Goal: Task Accomplishment & Management: Manage account settings

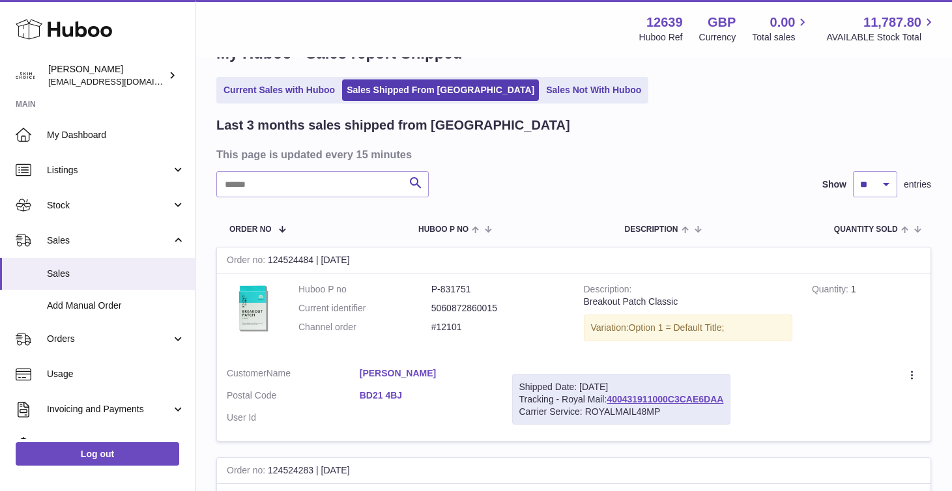
scroll to position [50, 0]
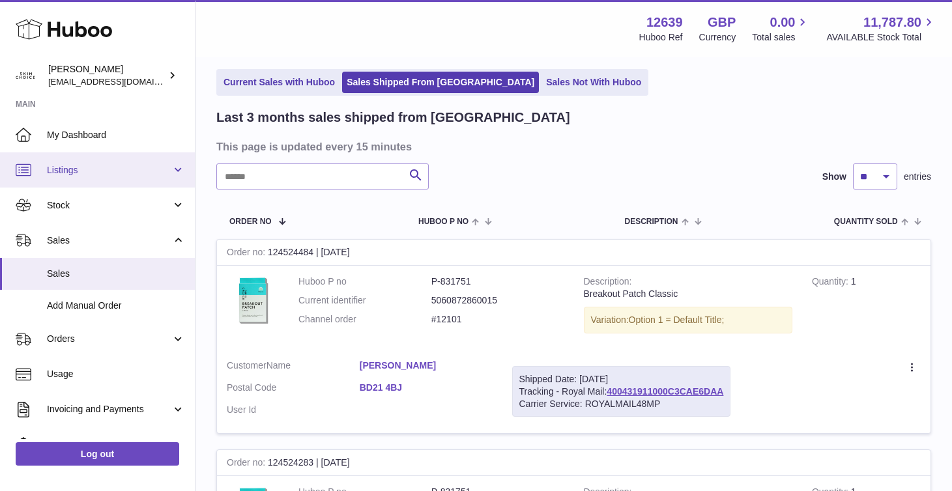
click at [148, 169] on span "Listings" at bounding box center [109, 170] width 125 height 12
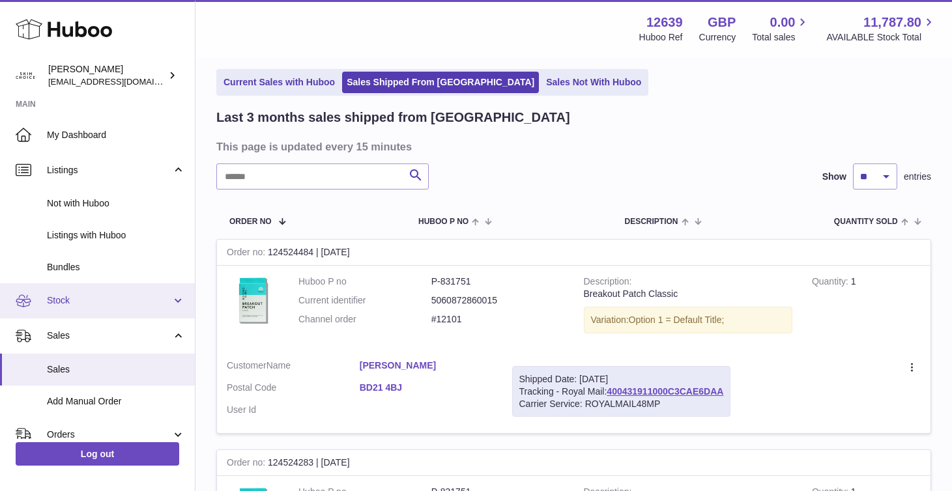
click at [141, 305] on span "Stock" at bounding box center [109, 301] width 125 height 12
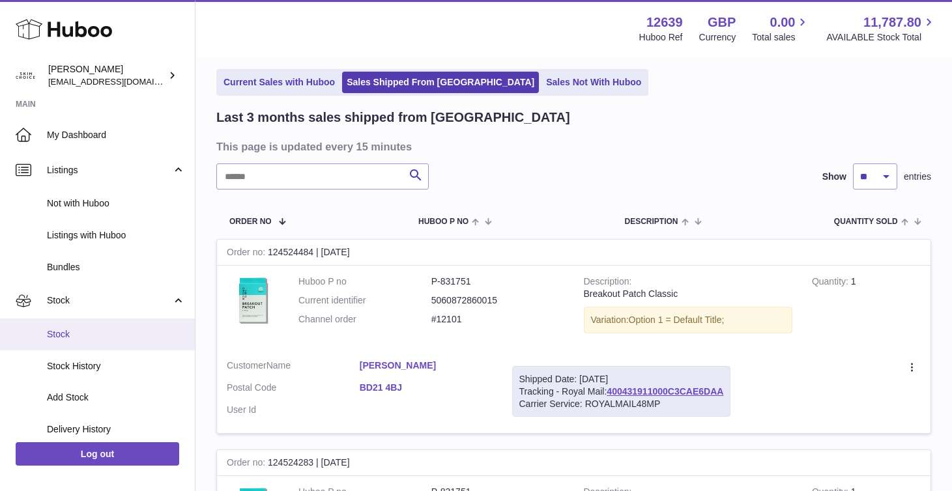
click at [127, 329] on span "Stock" at bounding box center [116, 335] width 138 height 12
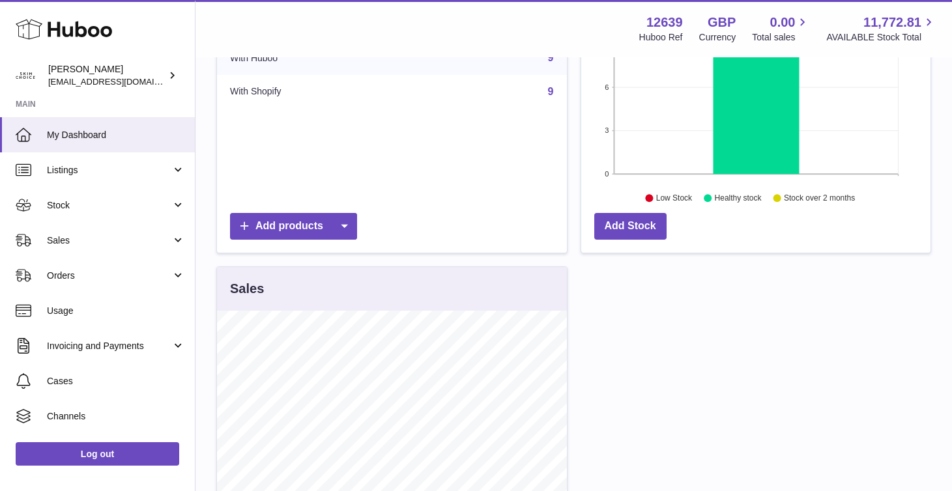
scroll to position [266, 0]
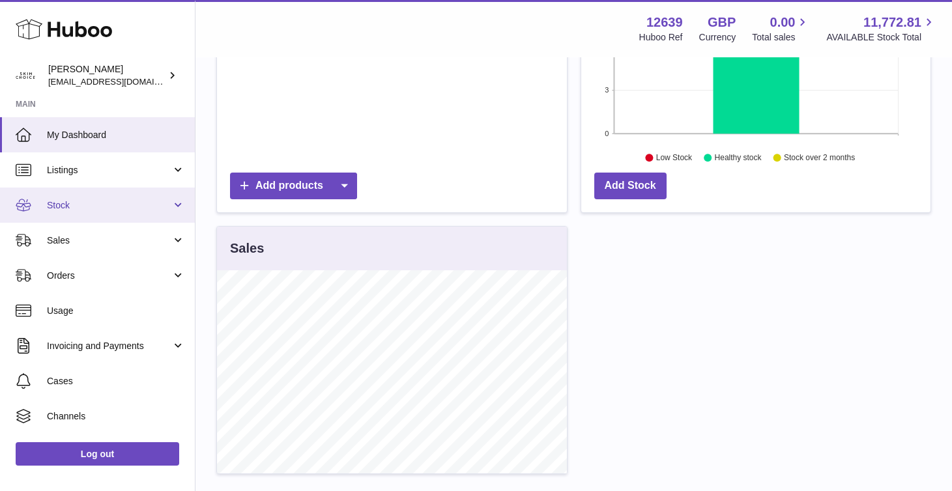
click at [141, 205] on span "Stock" at bounding box center [109, 205] width 125 height 12
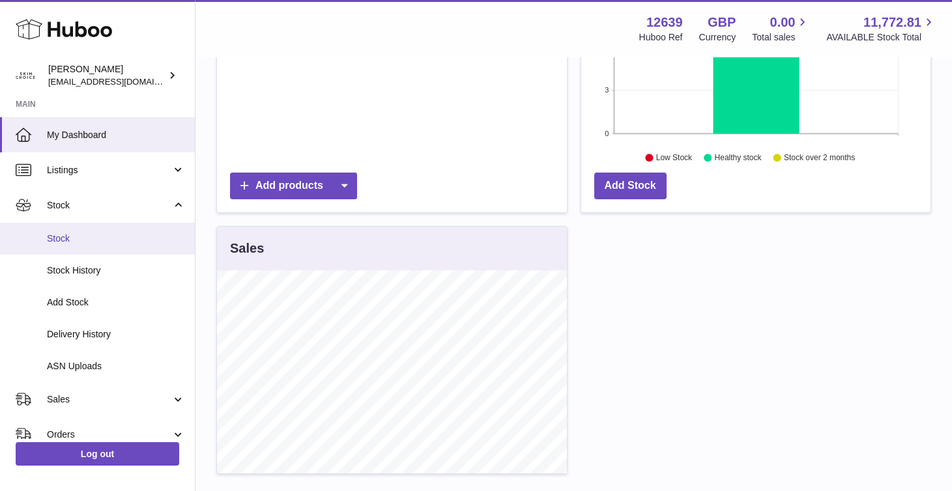
click at [120, 241] on span "Stock" at bounding box center [116, 239] width 138 height 12
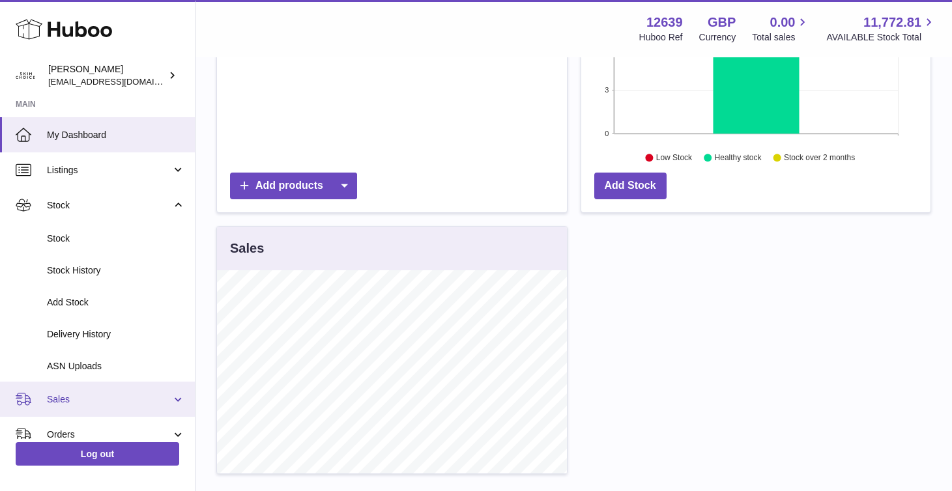
click at [108, 396] on span "Sales" at bounding box center [109, 400] width 125 height 12
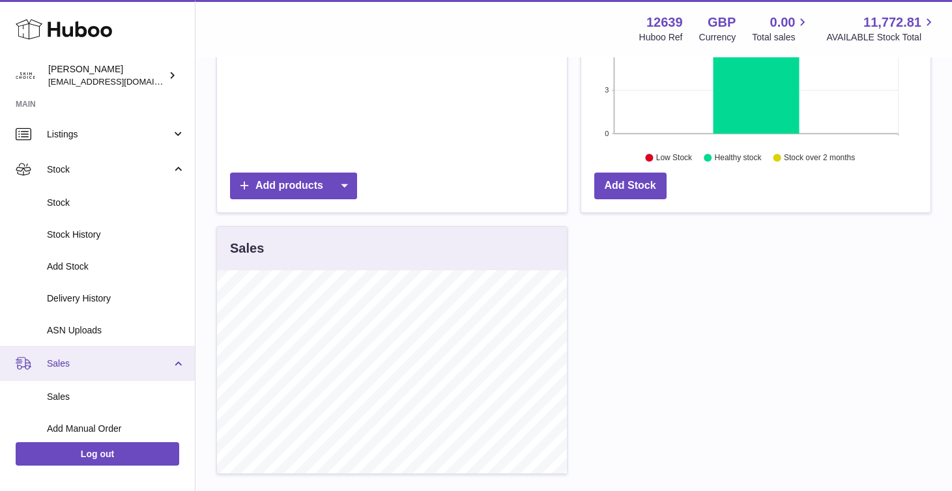
scroll to position [62, 0]
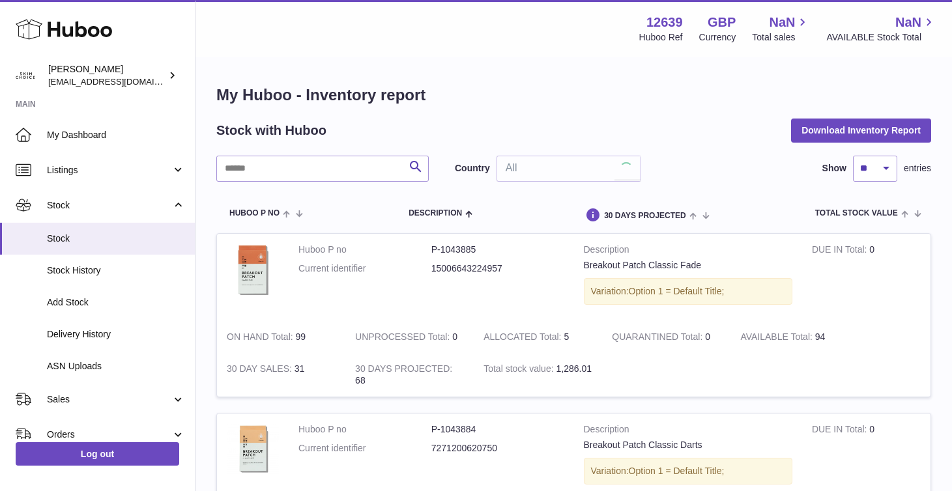
click at [108, 365] on ul "My Dashboard Listings Not with Huboo Listings with Huboo Bundles Stock Stock St…" at bounding box center [97, 390] width 195 height 546
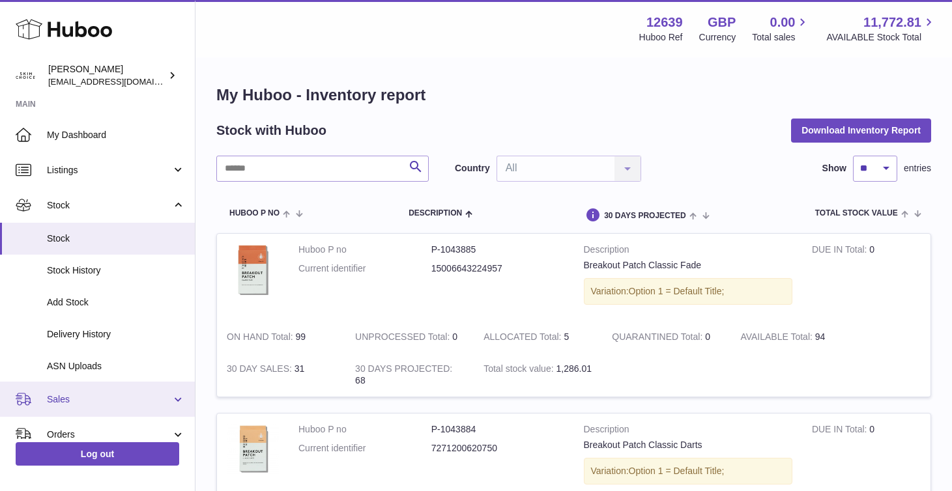
click at [90, 394] on span "Sales" at bounding box center [109, 400] width 125 height 12
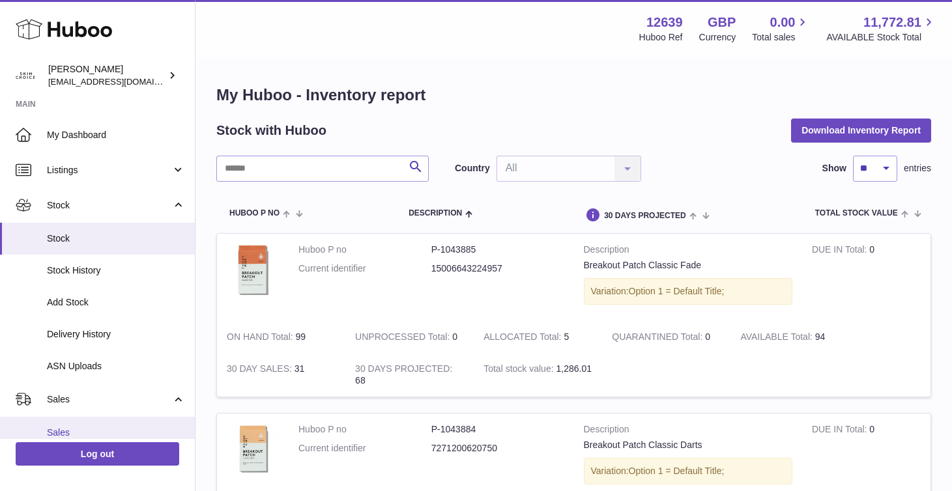
click at [85, 432] on span "Sales" at bounding box center [116, 433] width 138 height 12
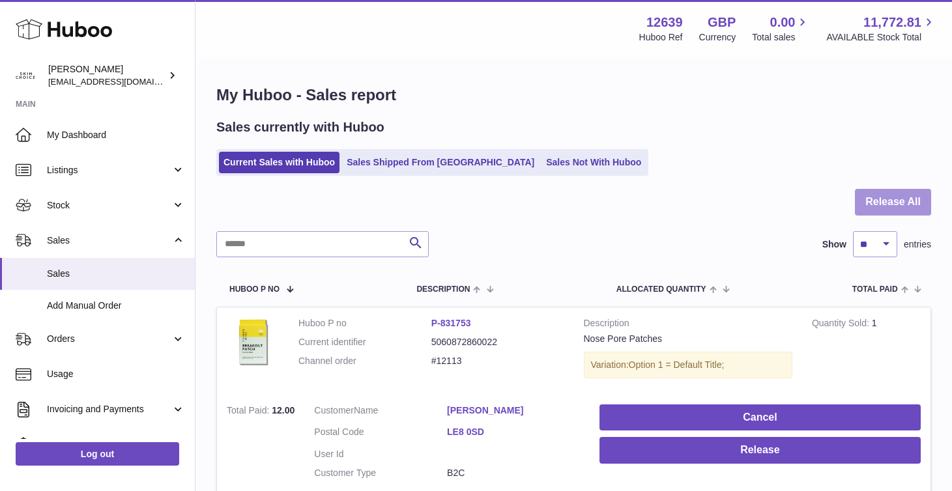
click at [872, 217] on div at bounding box center [573, 210] width 715 height 42
click at [872, 204] on button "Release All" at bounding box center [893, 202] width 76 height 27
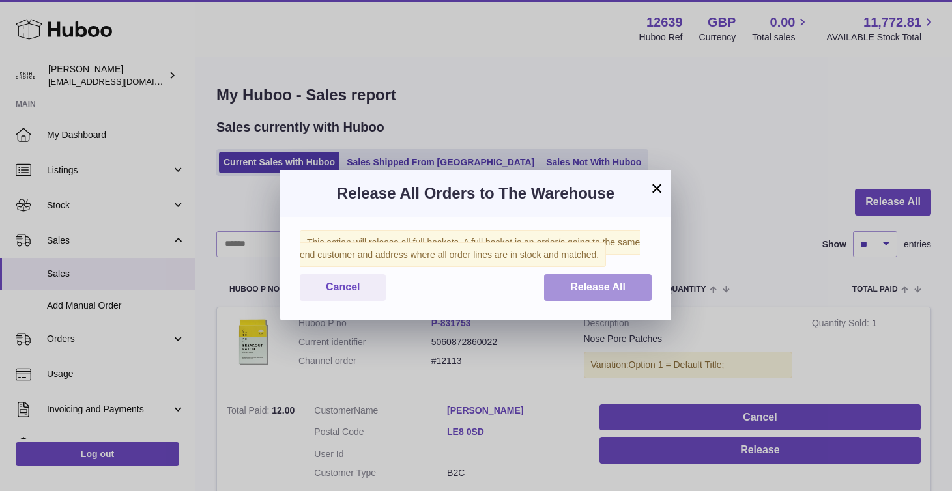
click at [641, 284] on button "Release All" at bounding box center [598, 287] width 108 height 27
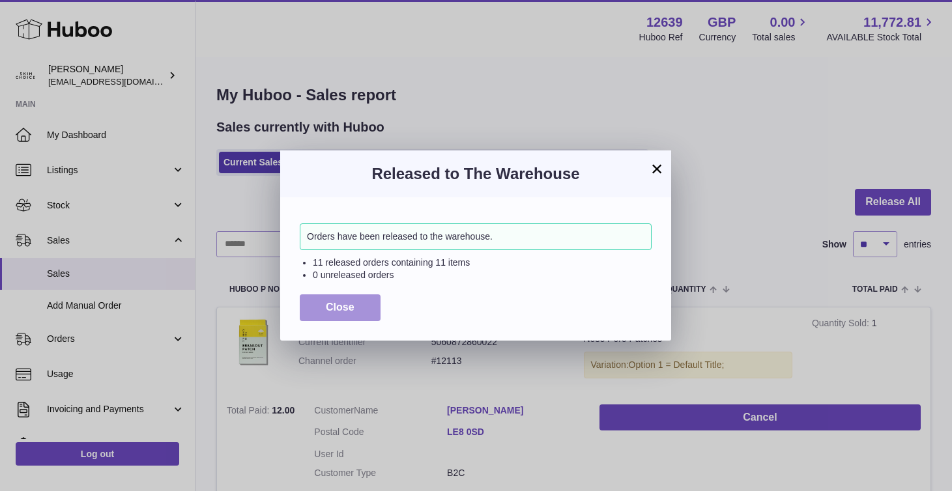
click at [360, 300] on button "Close" at bounding box center [340, 308] width 81 height 27
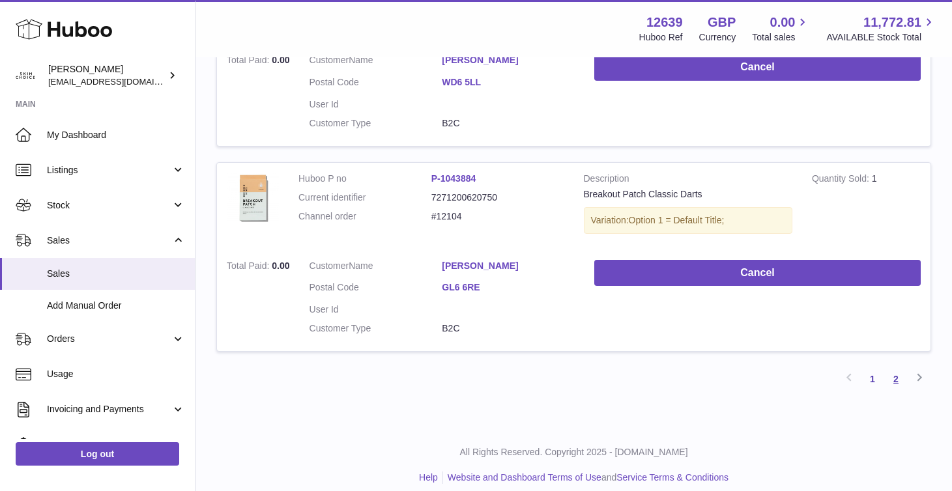
click at [892, 368] on link "2" at bounding box center [896, 379] width 23 height 23
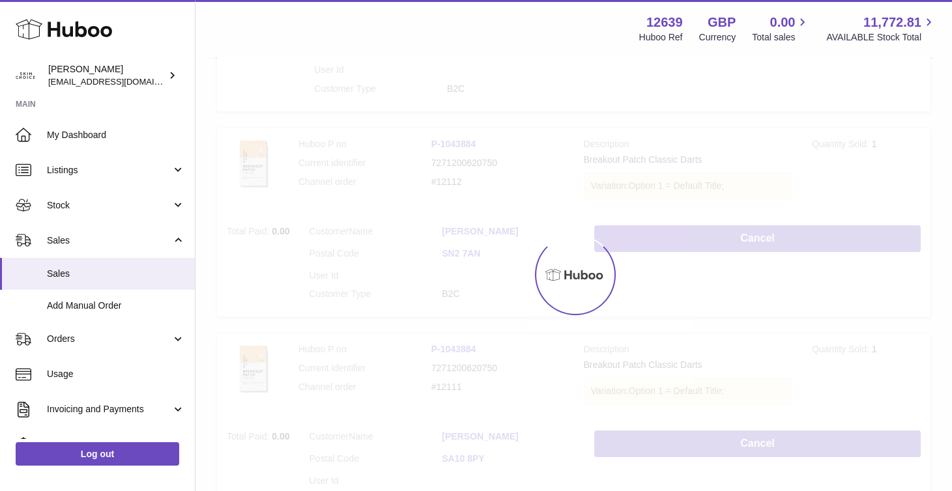
scroll to position [59, 0]
